Goal: Task Accomplishment & Management: Use online tool/utility

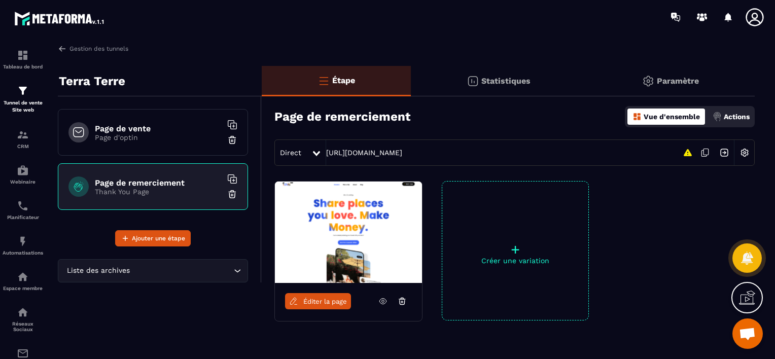
click at [180, 133] on p "Page d'optin" at bounding box center [158, 137] width 127 height 8
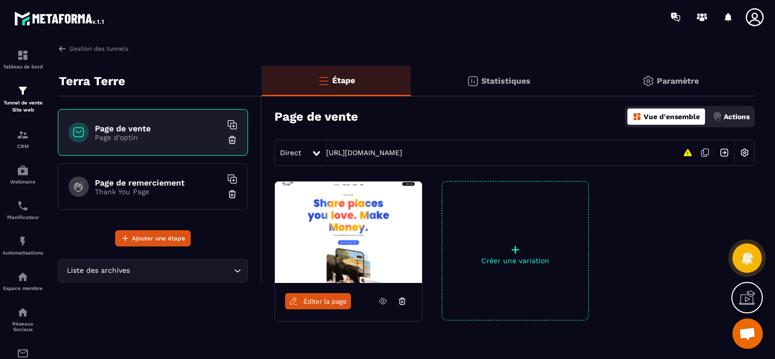
click at [495, 78] on p "Statistiques" at bounding box center [505, 81] width 49 height 10
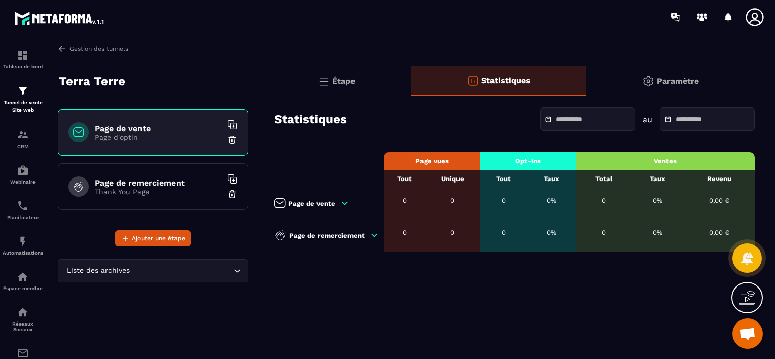
click at [556, 125] on div at bounding box center [587, 118] width 95 height 23
click at [511, 126] on div "Statistiques au" at bounding box center [514, 118] width 480 height 35
click at [67, 52] on link "Gestion des tunnels" at bounding box center [93, 48] width 70 height 9
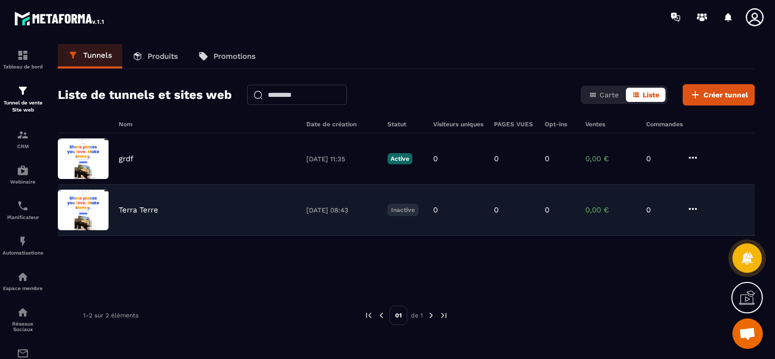
click at [211, 197] on div "Terra Terre [DATE] 08:43 Inactive 0 0 0 0,00 € 0" at bounding box center [406, 210] width 697 height 51
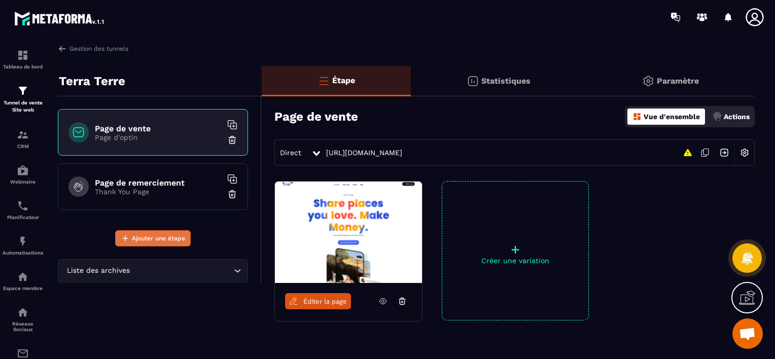
click at [167, 231] on button "Ajouter une étape" at bounding box center [153, 238] width 76 height 16
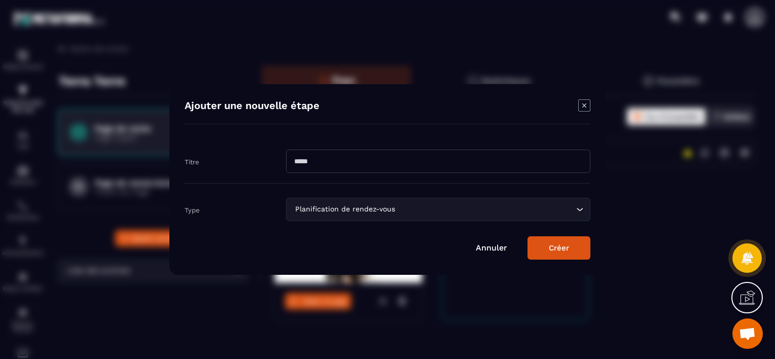
click at [373, 216] on div "Planification de rendez-vous Loading..." at bounding box center [438, 209] width 304 height 23
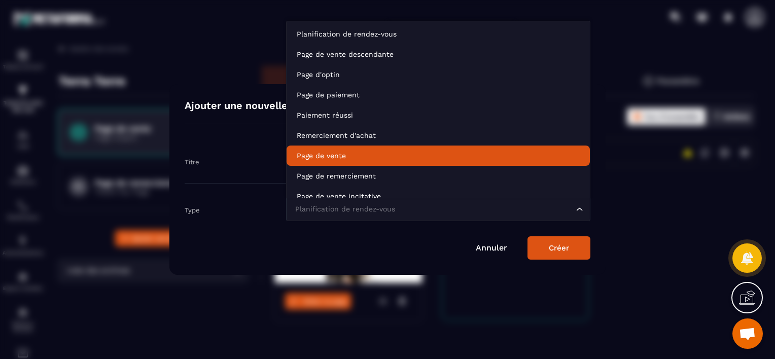
scroll to position [8, 0]
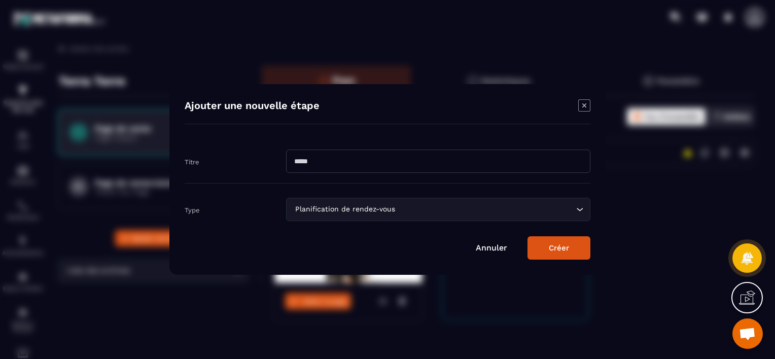
click at [483, 249] on link "Annuler" at bounding box center [491, 248] width 31 height 10
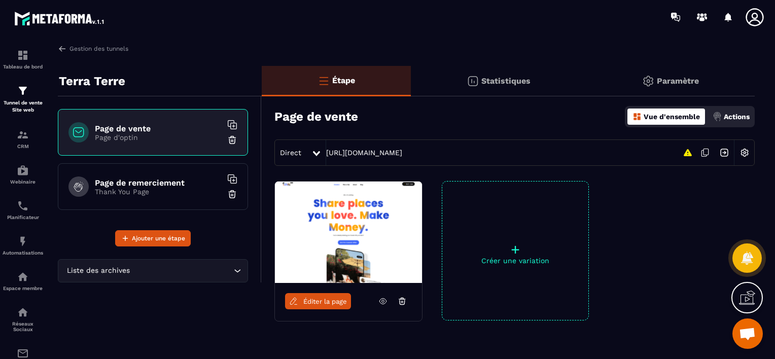
click at [189, 125] on h6 "Page de vente" at bounding box center [158, 129] width 127 height 10
click at [126, 137] on p "Page d'optin" at bounding box center [158, 137] width 127 height 8
click at [124, 137] on p "Page d'optin" at bounding box center [158, 137] width 127 height 8
click at [669, 76] on p "Paramètre" at bounding box center [678, 81] width 42 height 10
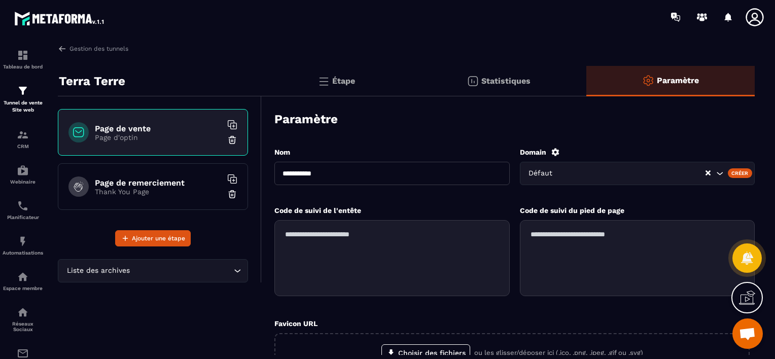
scroll to position [0, 0]
click at [648, 176] on input "Search for option" at bounding box center [619, 173] width 187 height 11
click at [614, 231] on textarea at bounding box center [637, 258] width 235 height 76
click at [558, 170] on div "Défaut" at bounding box center [619, 173] width 189 height 11
click at [445, 136] on div "Paramètre" at bounding box center [514, 118] width 480 height 35
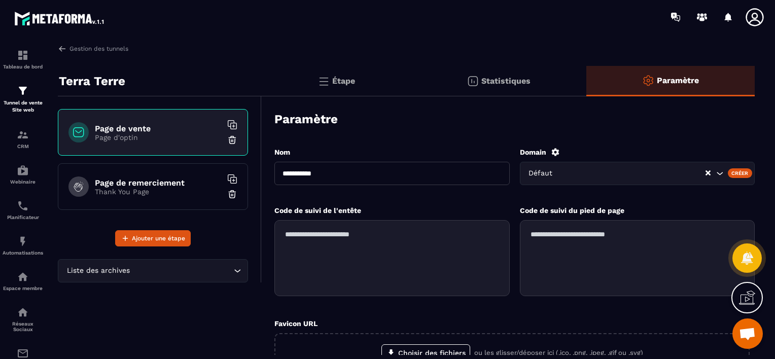
click at [231, 126] on icon at bounding box center [232, 125] width 10 height 10
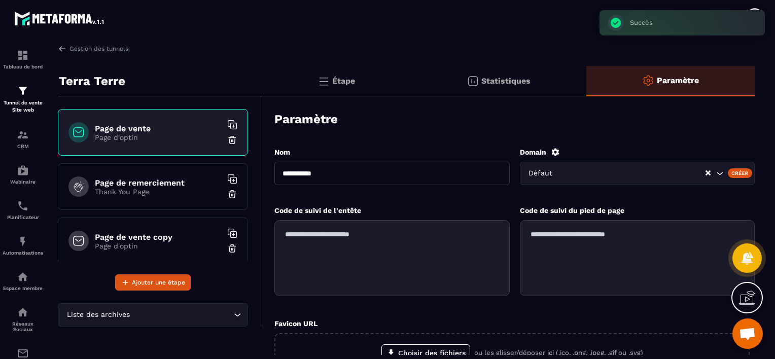
scroll to position [10, 0]
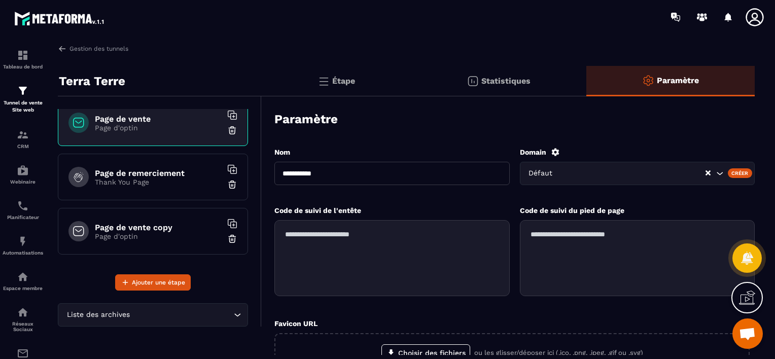
click at [191, 239] on p "Page d'optin" at bounding box center [158, 236] width 127 height 8
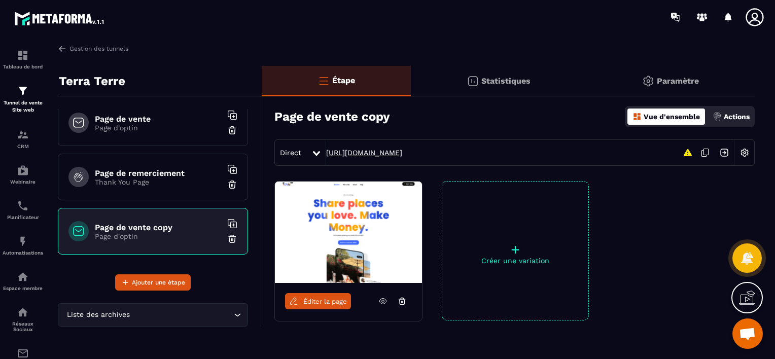
click at [402, 151] on link "[URL][DOMAIN_NAME]" at bounding box center [364, 153] width 76 height 8
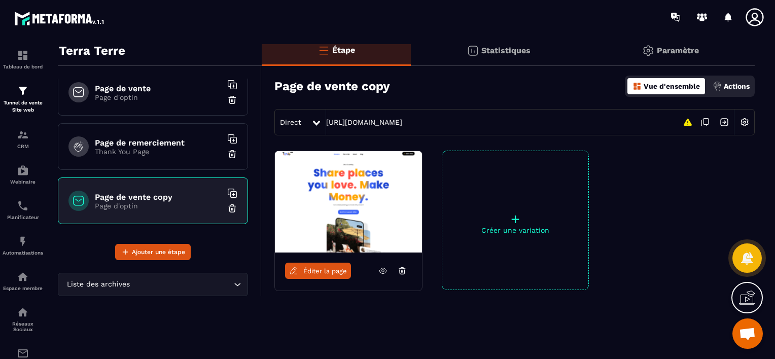
scroll to position [47, 0]
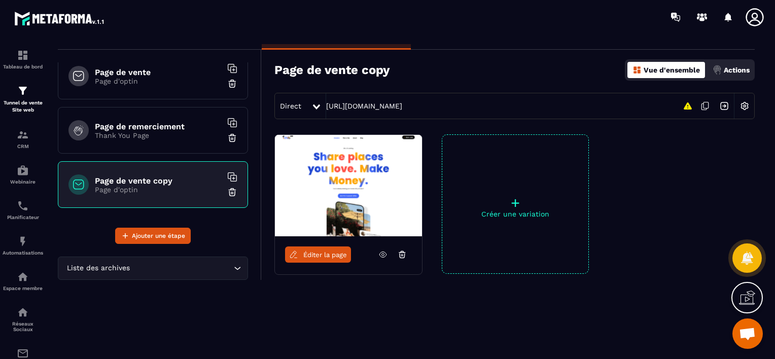
click at [742, 107] on img at bounding box center [744, 105] width 19 height 19
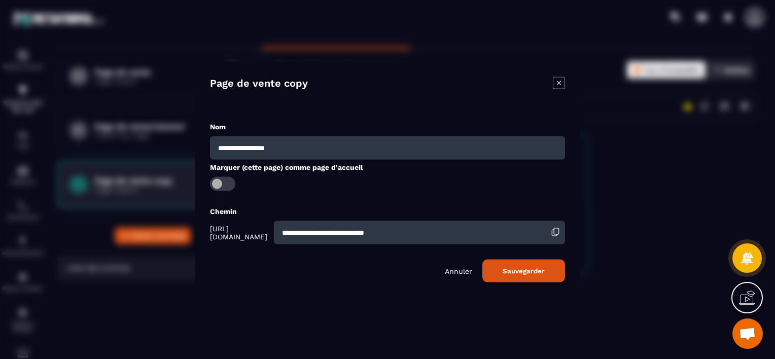
click at [561, 82] on icon "Modal window" at bounding box center [559, 83] width 12 height 12
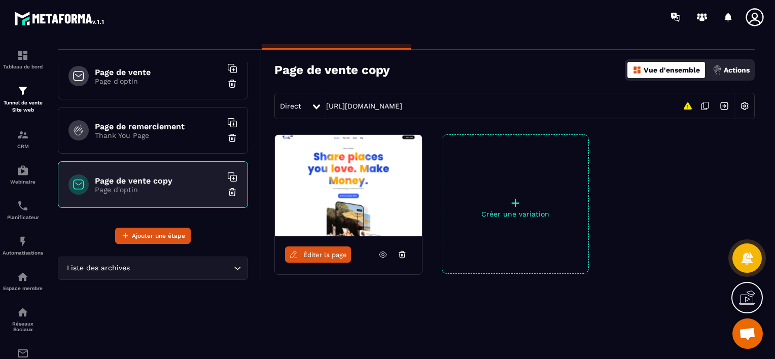
click at [227, 189] on img at bounding box center [232, 192] width 10 height 10
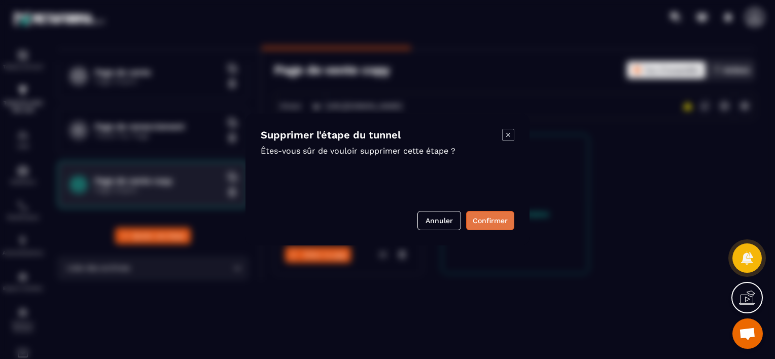
click at [491, 223] on button "Confirmer" at bounding box center [490, 220] width 48 height 19
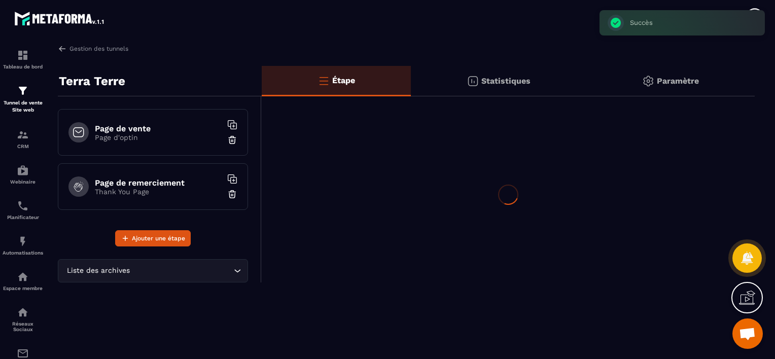
scroll to position [0, 0]
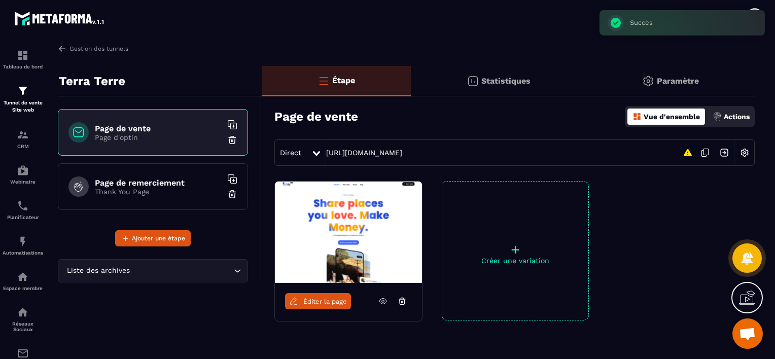
click at [204, 255] on div "Liste des archives Loading..." at bounding box center [159, 264] width 203 height 36
click at [205, 259] on div "Liste des archives Loading..." at bounding box center [153, 270] width 190 height 23
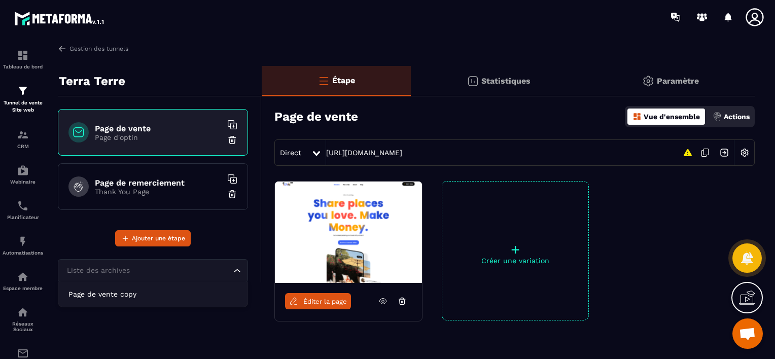
click at [197, 268] on input "Search for option" at bounding box center [147, 270] width 167 height 11
click at [225, 238] on div "Page de vente Page d'optin Page de remerciement Thank You Page Ajouter une étape" at bounding box center [159, 171] width 203 height 150
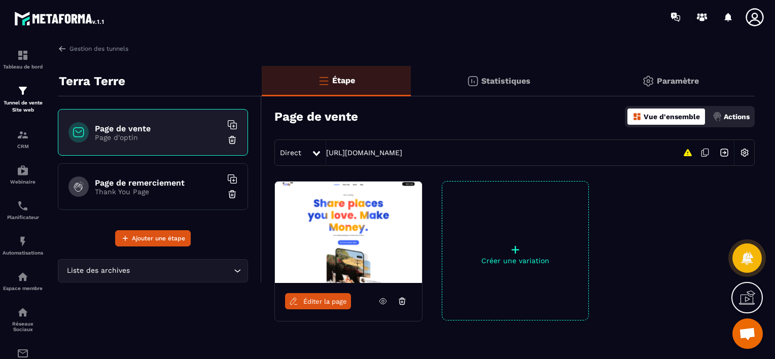
click at [381, 300] on icon at bounding box center [382, 301] width 9 height 9
